Goal: Task Accomplishment & Management: Manage account settings

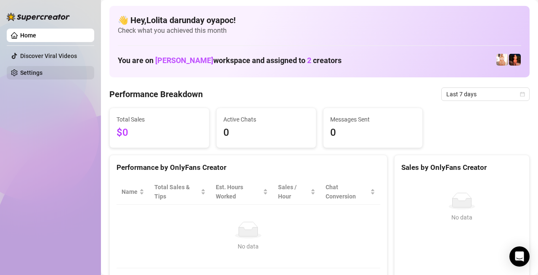
click at [20, 69] on link "Settings" at bounding box center [31, 72] width 22 height 7
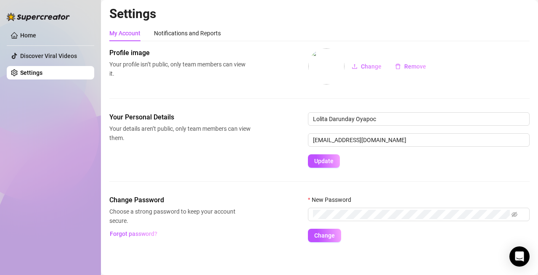
scroll to position [3, 0]
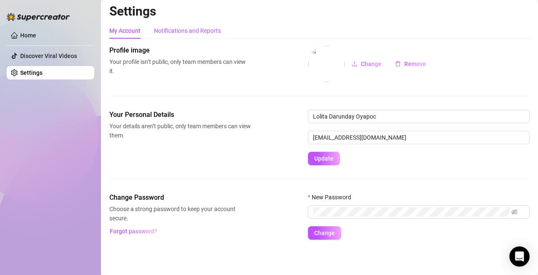
click at [190, 33] on div "Notifications and Reports" at bounding box center [187, 30] width 67 height 9
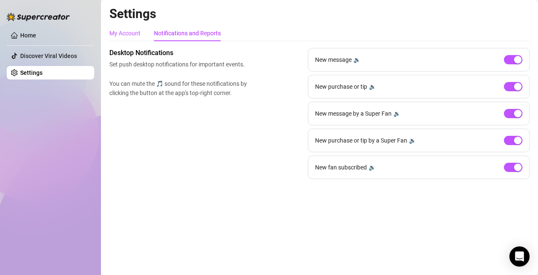
click at [113, 34] on div "My Account" at bounding box center [124, 33] width 31 height 9
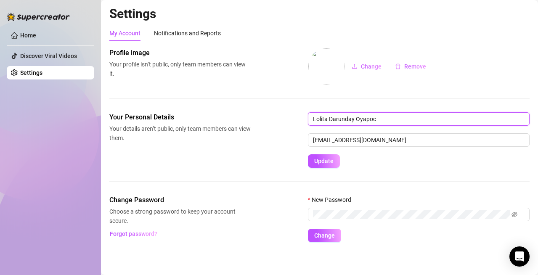
drag, startPoint x: 392, startPoint y: 114, endPoint x: 290, endPoint y: 130, distance: 102.5
click at [290, 129] on div "Your Personal Details Your details aren’t public, only team members can view th…" at bounding box center [319, 139] width 420 height 55
click at [345, 117] on input "Judday22" at bounding box center [418, 118] width 221 height 13
type input "J"
type input "QueenAl!?"
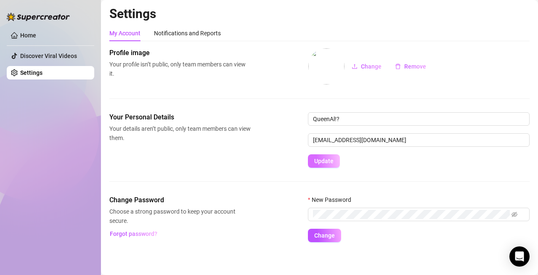
click at [332, 155] on button "Update" at bounding box center [324, 160] width 32 height 13
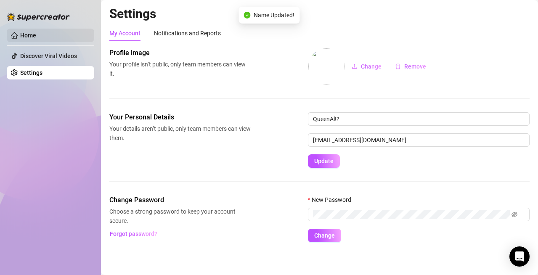
click at [29, 38] on link "Home" at bounding box center [28, 35] width 16 height 7
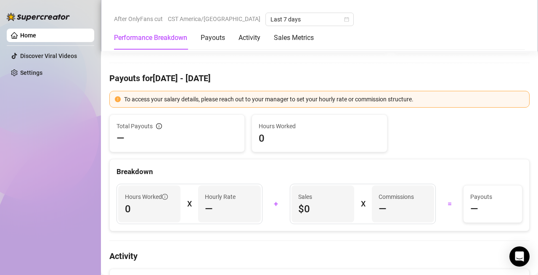
scroll to position [252, 0]
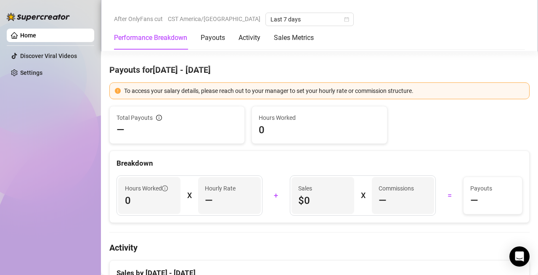
click at [285, 129] on span "0" at bounding box center [318, 129] width 121 height 13
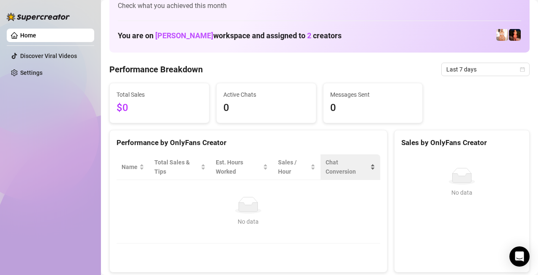
scroll to position [0, 0]
